Goal: Information Seeking & Learning: Learn about a topic

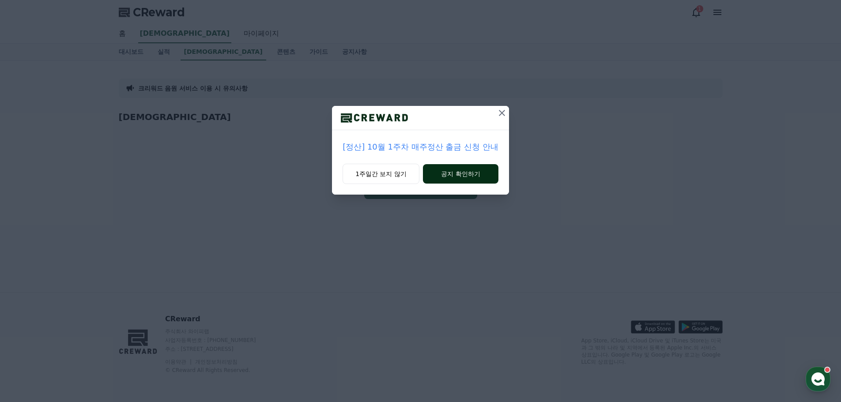
click at [453, 176] on button "공지 확인하기" at bounding box center [461, 173] width 76 height 19
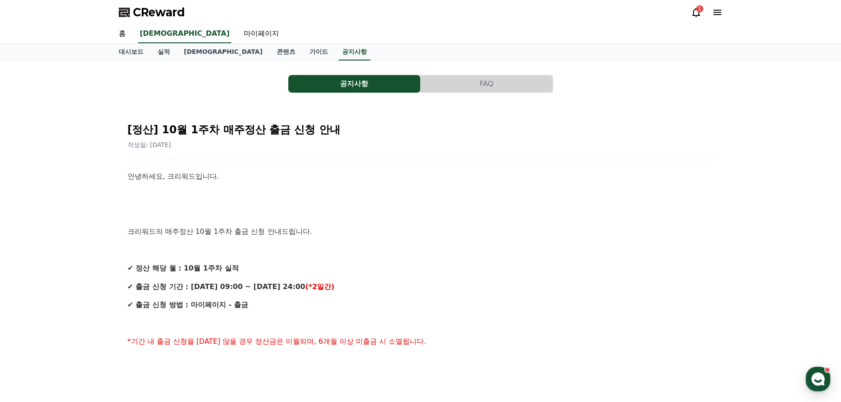
click at [472, 83] on button "FAQ" at bounding box center [487, 84] width 132 height 18
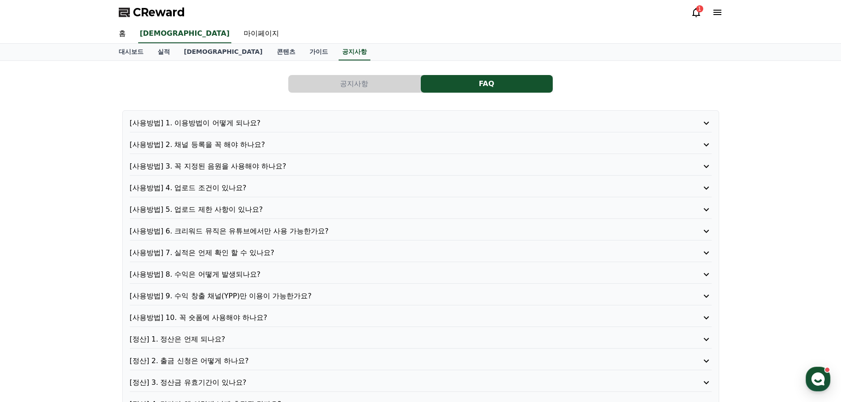
click at [377, 84] on button "공지사항" at bounding box center [354, 84] width 132 height 18
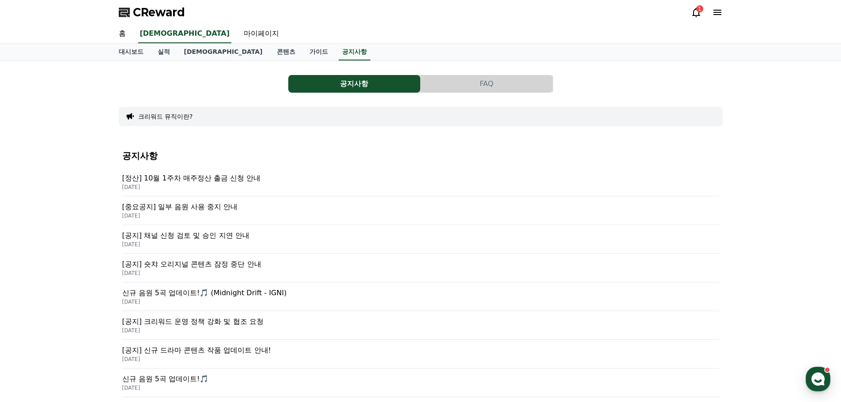
click at [228, 206] on p "[중요공지] 일부 음원 사용 중지 안내" at bounding box center [420, 207] width 597 height 11
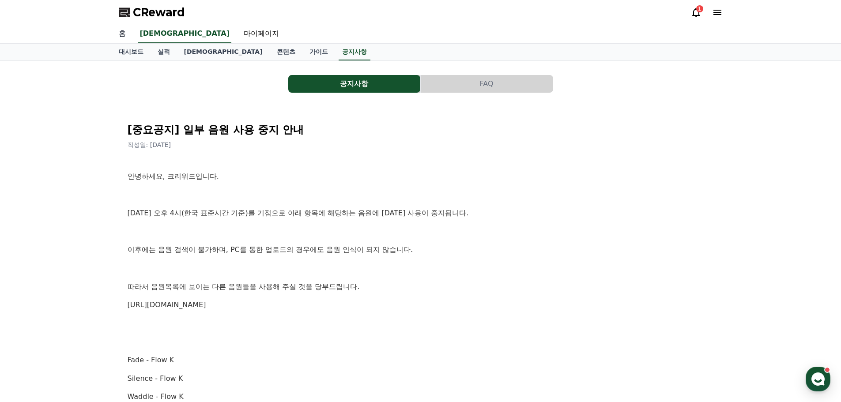
click at [125, 30] on link "홈" at bounding box center [122, 34] width 21 height 19
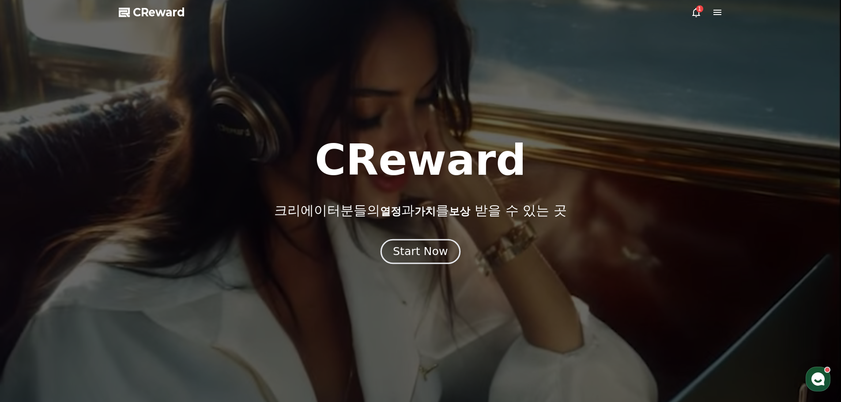
click at [434, 253] on div "Start Now" at bounding box center [420, 251] width 55 height 15
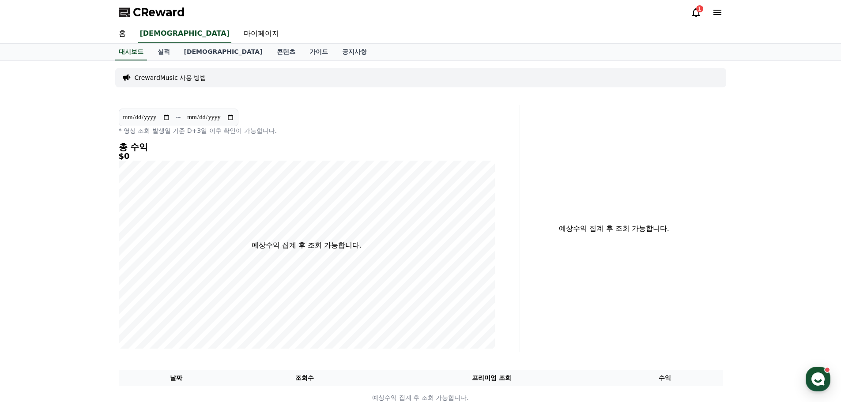
click at [697, 15] on icon at bounding box center [696, 12] width 8 height 9
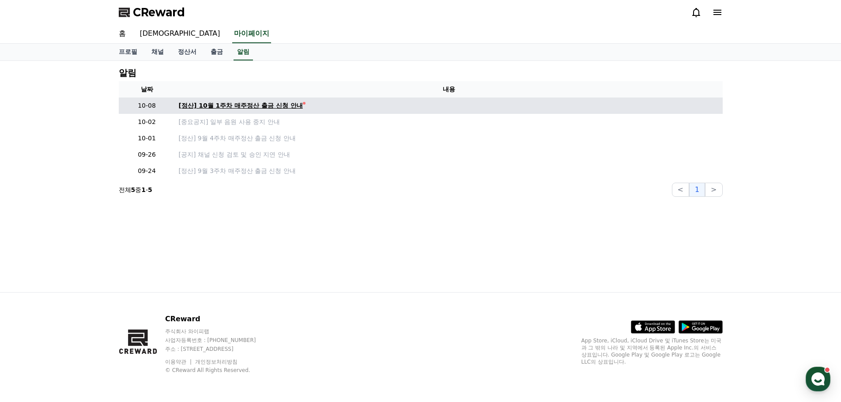
click at [284, 107] on div "[정산] 10월 1주차 매주정산 출금 신청 안내" at bounding box center [241, 105] width 124 height 9
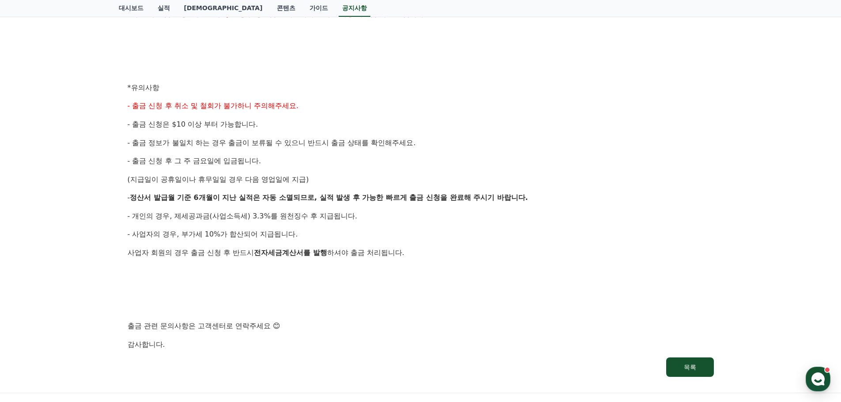
scroll to position [428, 0]
